Goal: Information Seeking & Learning: Understand process/instructions

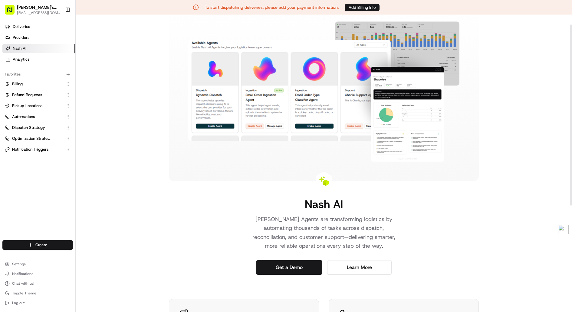
scroll to position [17, 0]
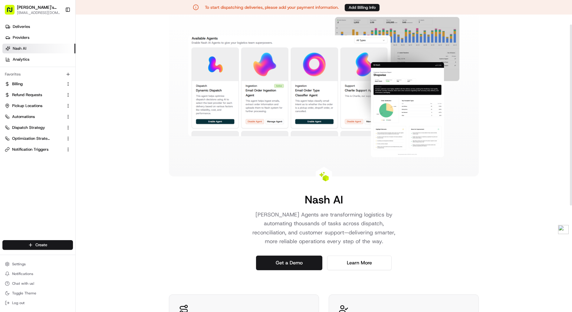
click at [161, 120] on div "[PERSON_NAME] [PERSON_NAME] Agents are transforming logistics by automating tho…" at bounding box center [324, 273] width 497 height 551
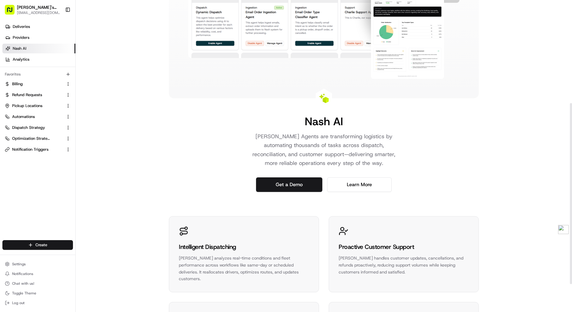
scroll to position [0, 0]
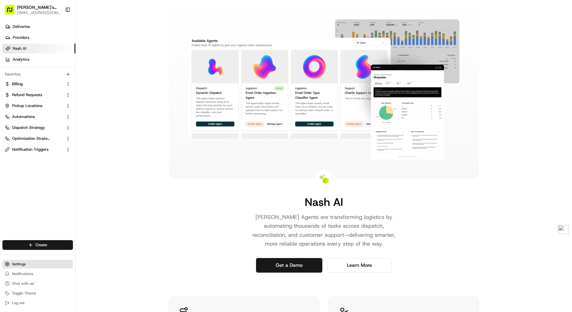
click at [38, 264] on button "Settings" at bounding box center [37, 264] width 71 height 8
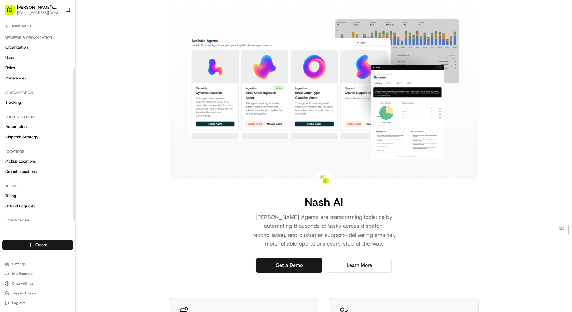
scroll to position [47, 0]
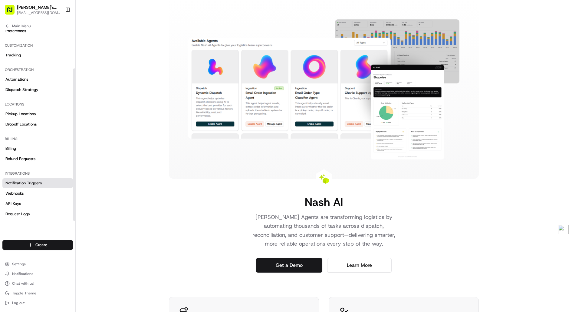
click at [36, 186] on link "Notification Triggers" at bounding box center [37, 183] width 71 height 10
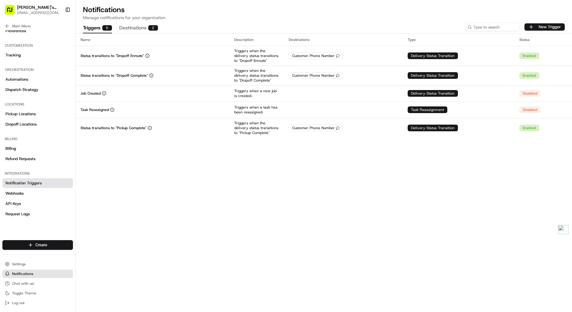
click at [37, 273] on button "Notifications" at bounding box center [37, 273] width 71 height 8
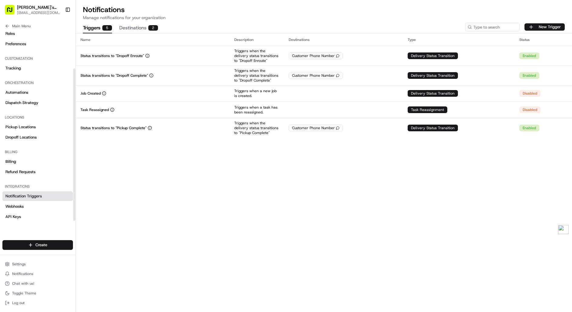
scroll to position [47, 0]
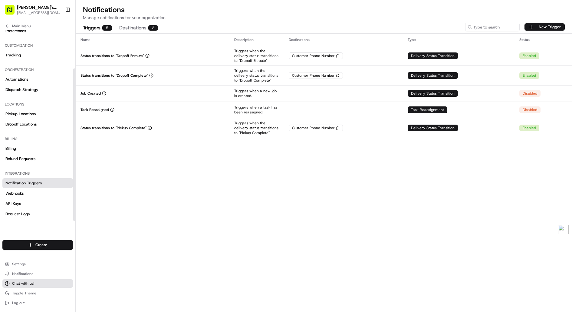
click at [35, 281] on button "Chat with us!" at bounding box center [37, 283] width 71 height 8
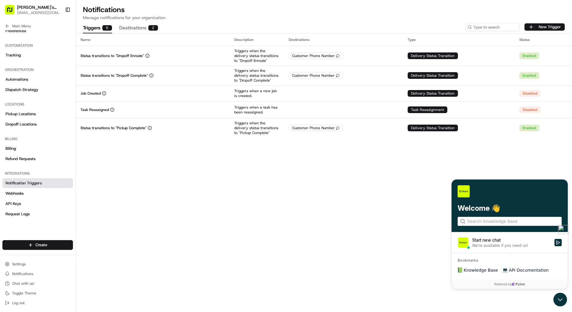
click at [524, 265] on link "💻 API Documentation" at bounding box center [526, 269] width 51 height 11
click at [471, 270] on span "Knowledge Base" at bounding box center [481, 270] width 34 height 6
